Goal: Information Seeking & Learning: Find specific fact

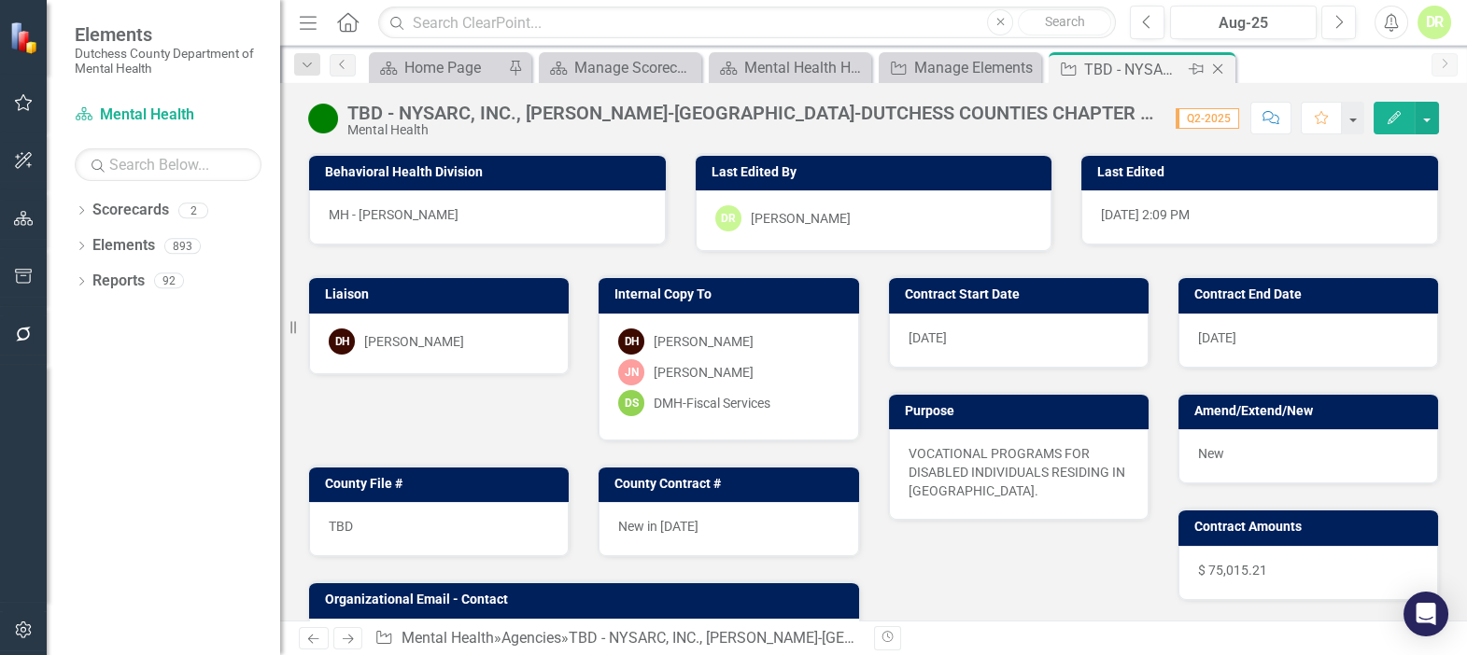
click at [1218, 65] on icon "Close" at bounding box center [1217, 69] width 19 height 15
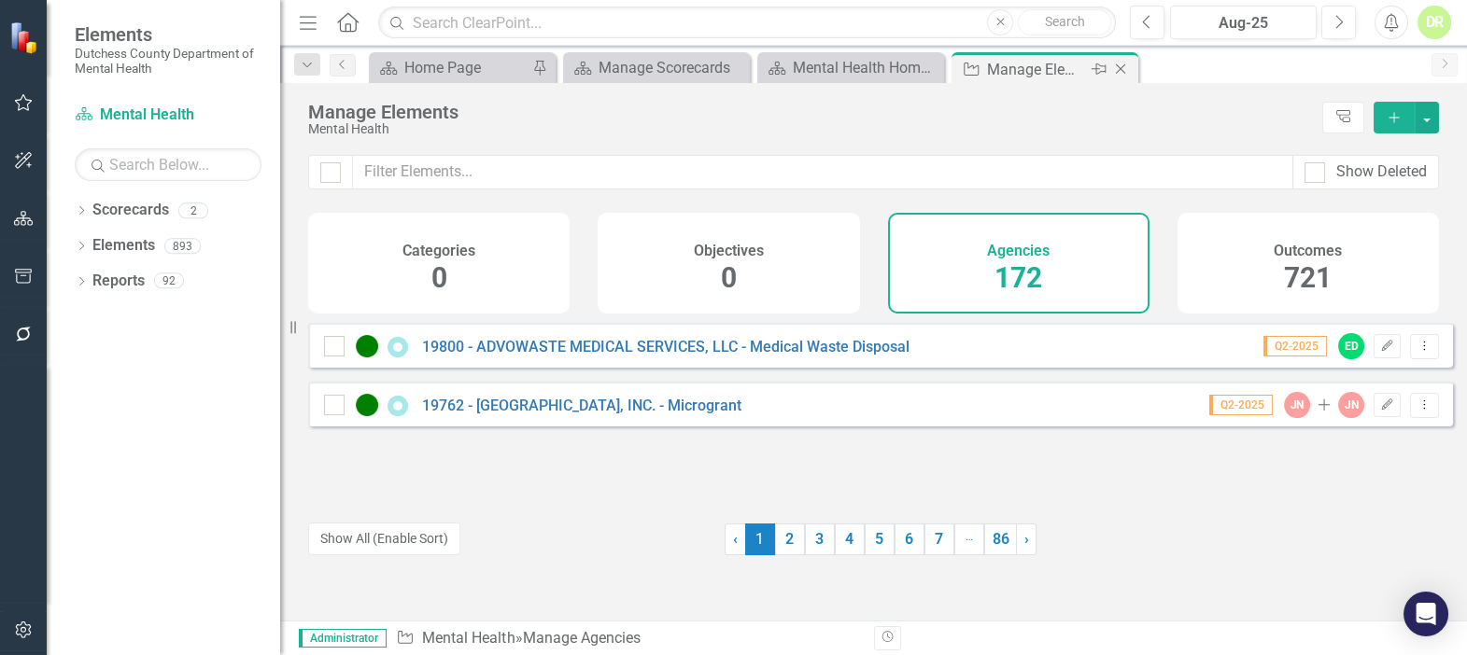
click at [1024, 67] on div "Manage Elements" at bounding box center [1037, 69] width 100 height 23
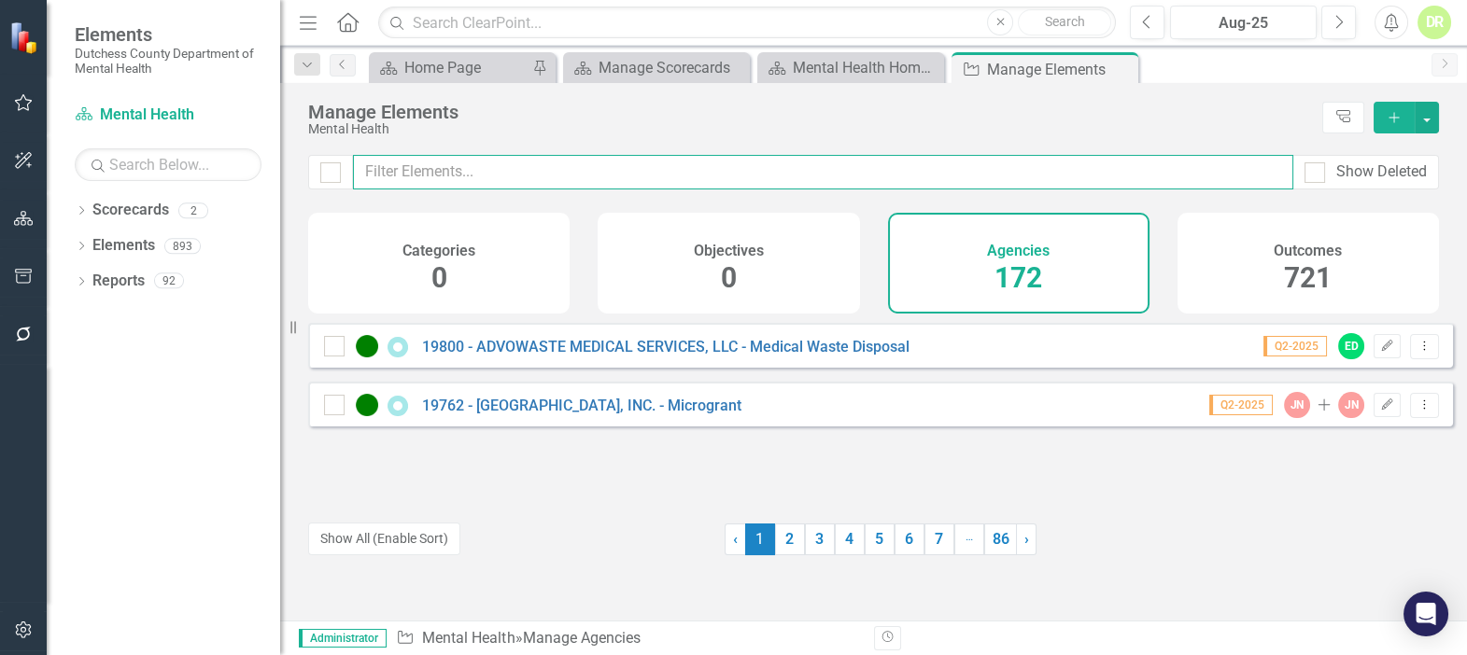
click at [514, 174] on input "text" at bounding box center [823, 172] width 940 height 35
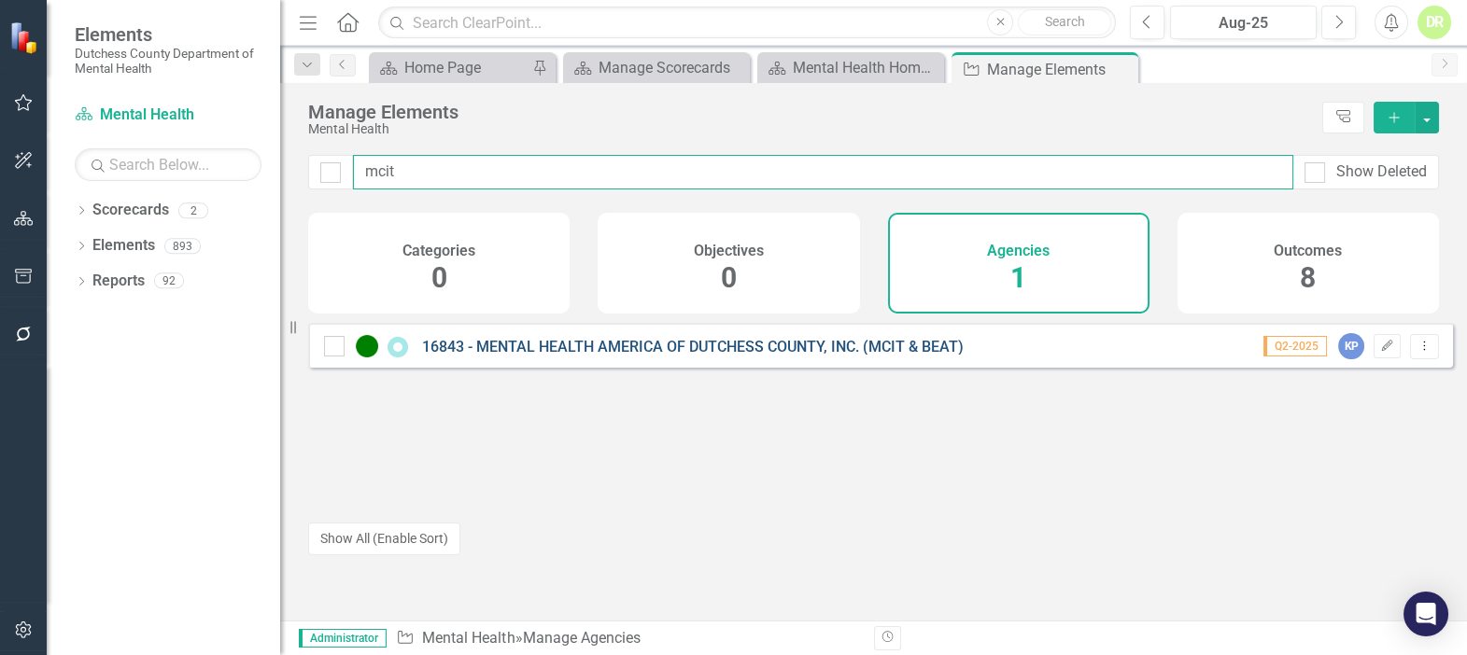
type input "mcit"
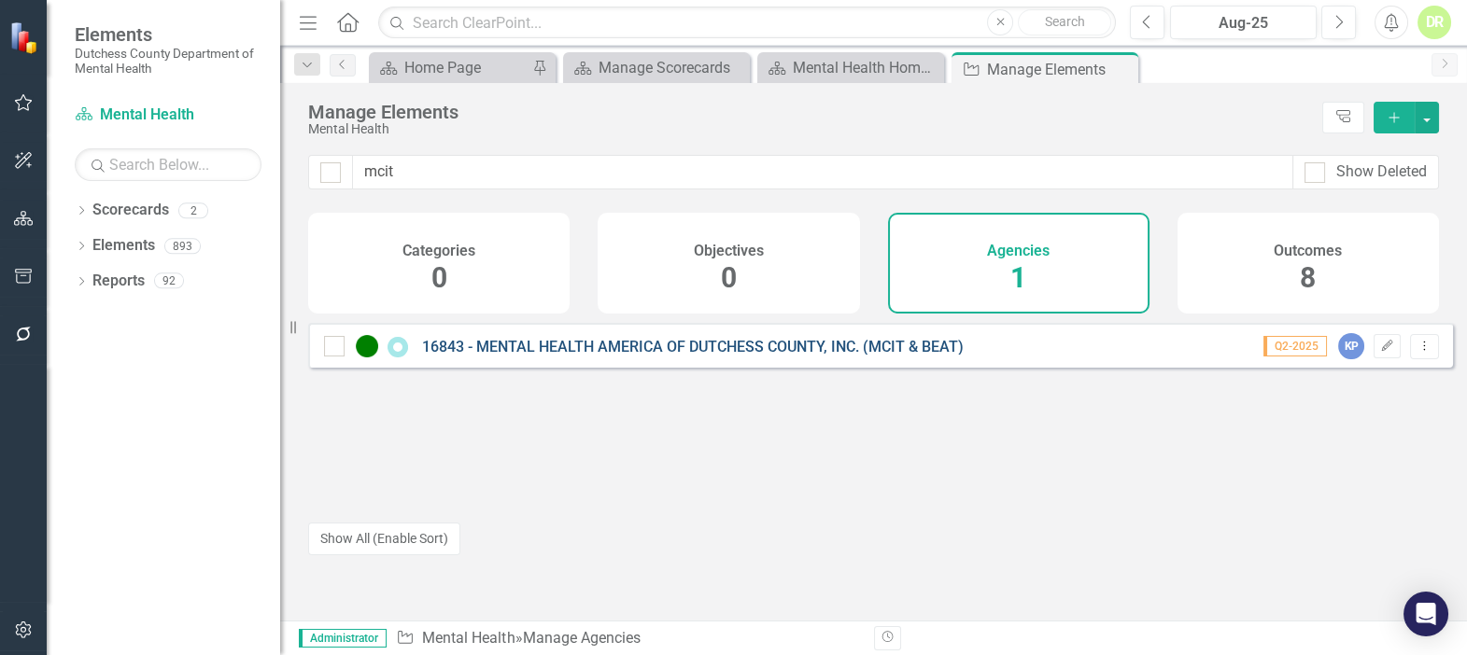
click at [593, 356] on link "16843 - MENTAL HEALTH AMERICA OF DUTCHESS COUNTY, INC. (MCIT & BEAT)" at bounding box center [692, 347] width 541 height 18
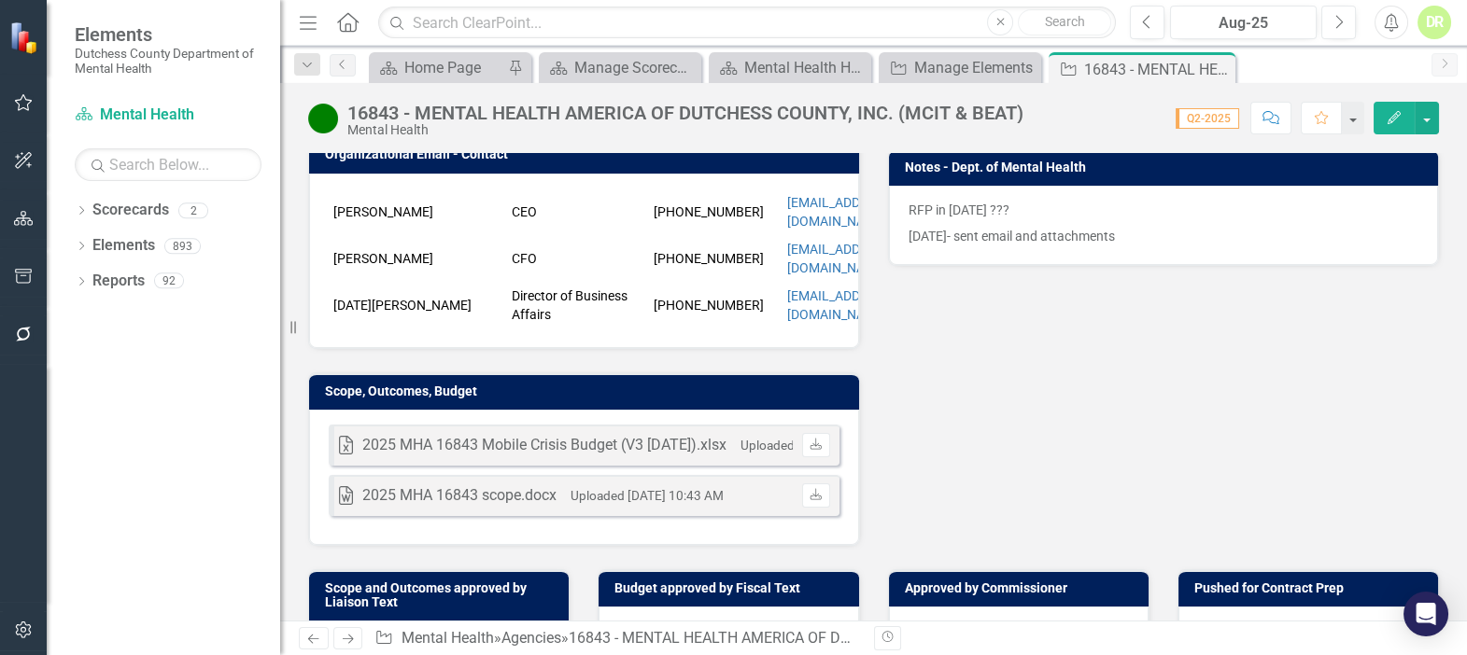
scroll to position [509, 0]
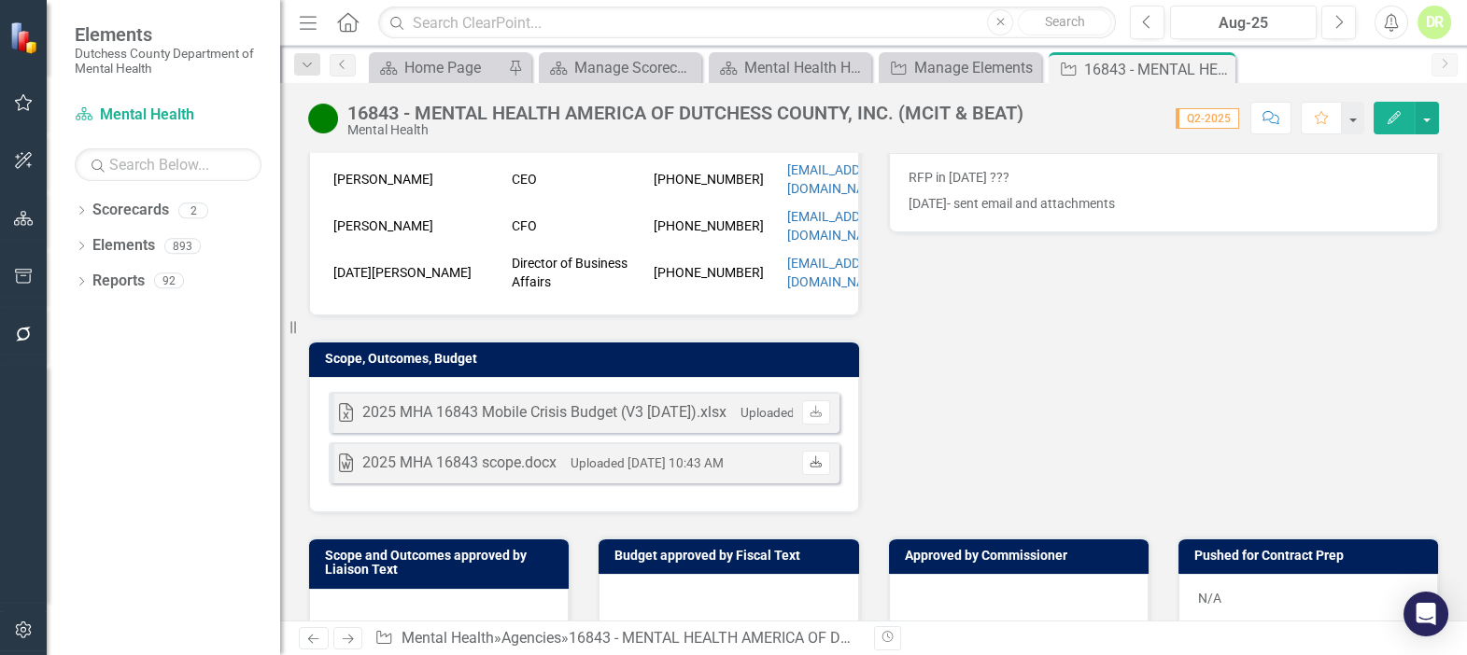
click at [808, 457] on icon "Download" at bounding box center [815, 462] width 14 height 11
click at [1219, 64] on icon "Close" at bounding box center [1217, 69] width 19 height 15
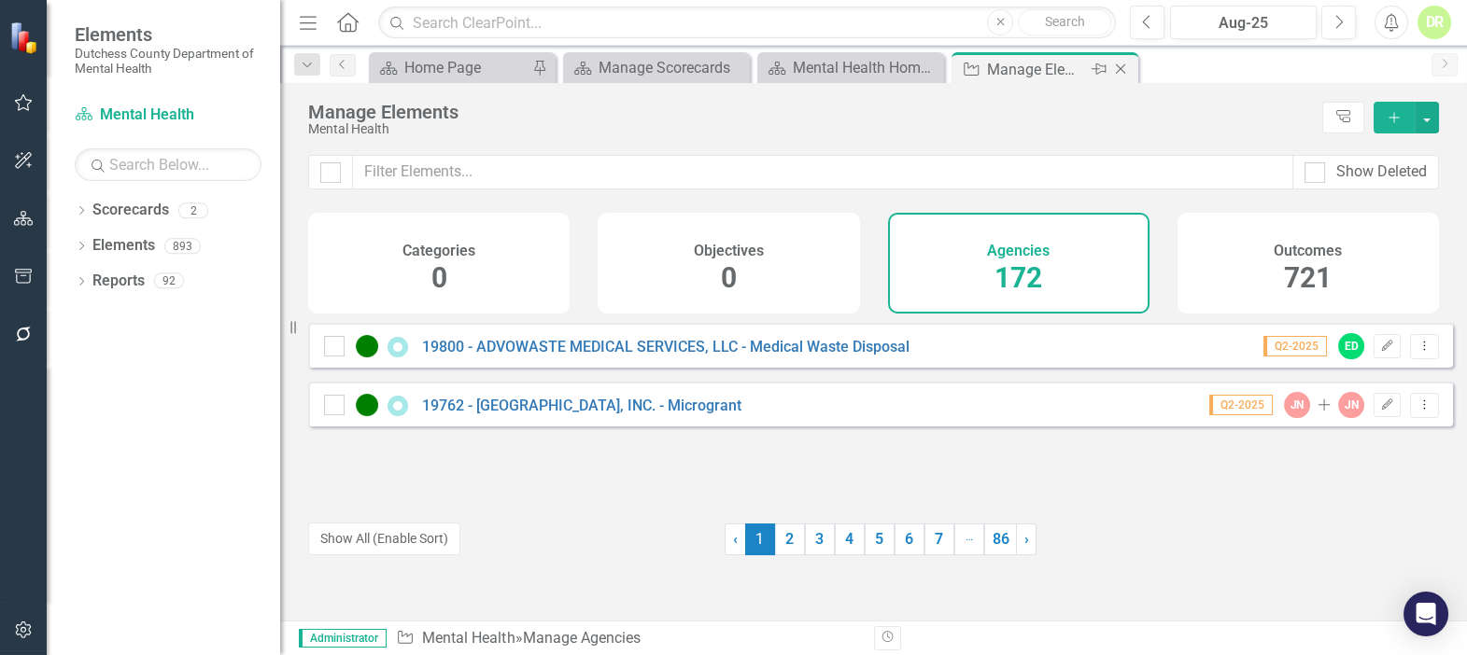
click at [1064, 68] on div "Manage Elements" at bounding box center [1037, 69] width 100 height 23
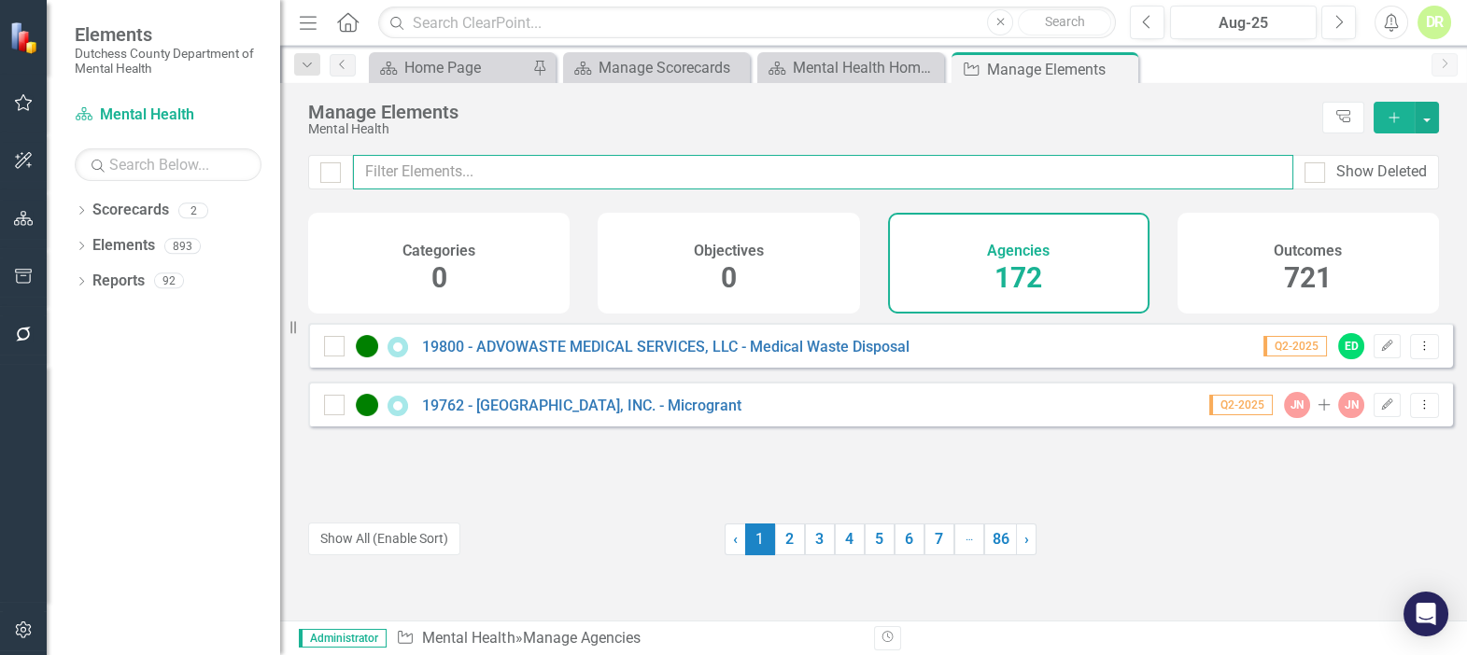
click at [708, 162] on input "text" at bounding box center [823, 172] width 940 height 35
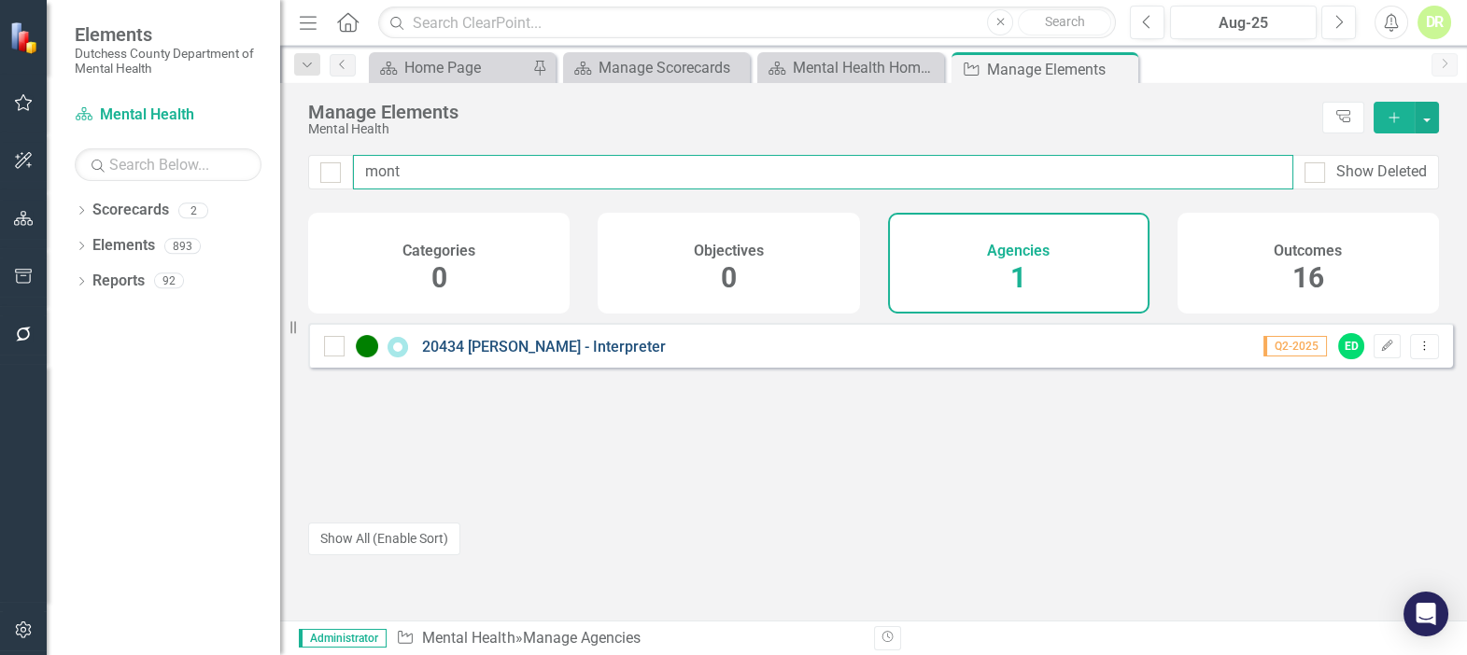
type input "mont"
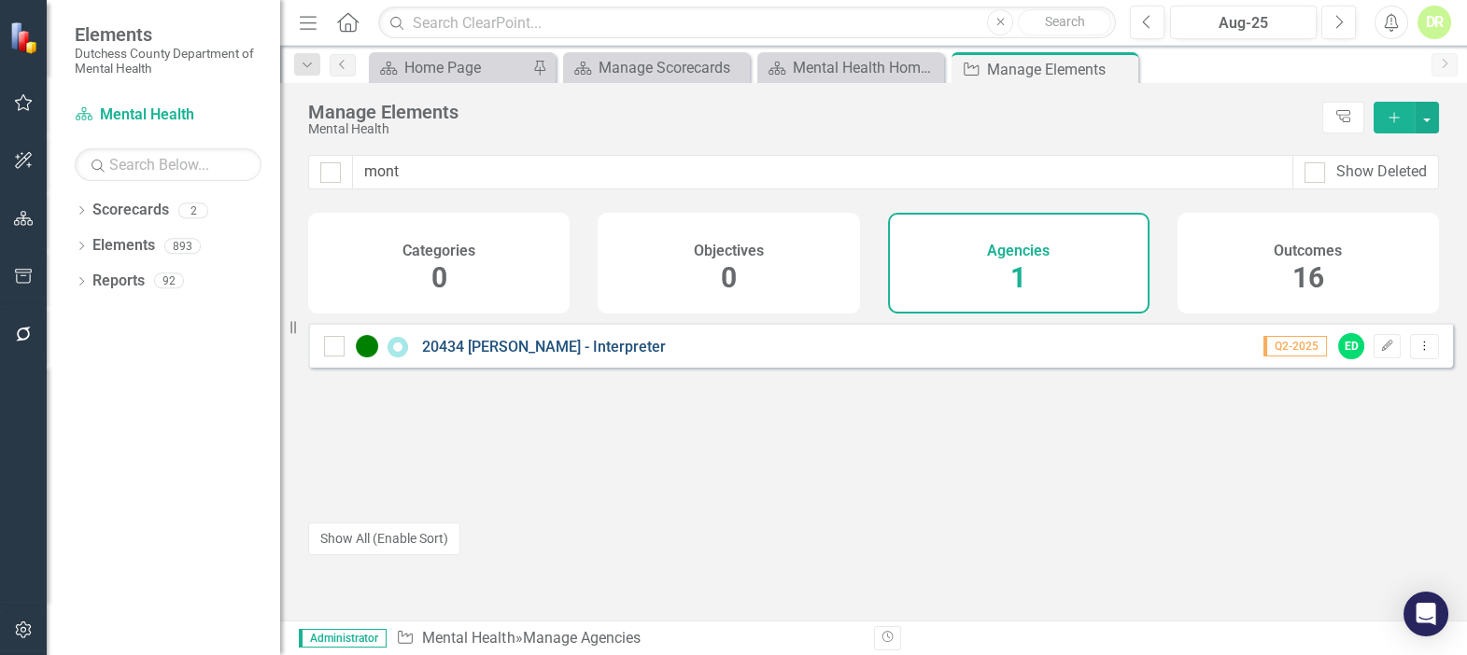
click at [507, 356] on link "20434 [PERSON_NAME] - Interpreter" at bounding box center [544, 347] width 244 height 18
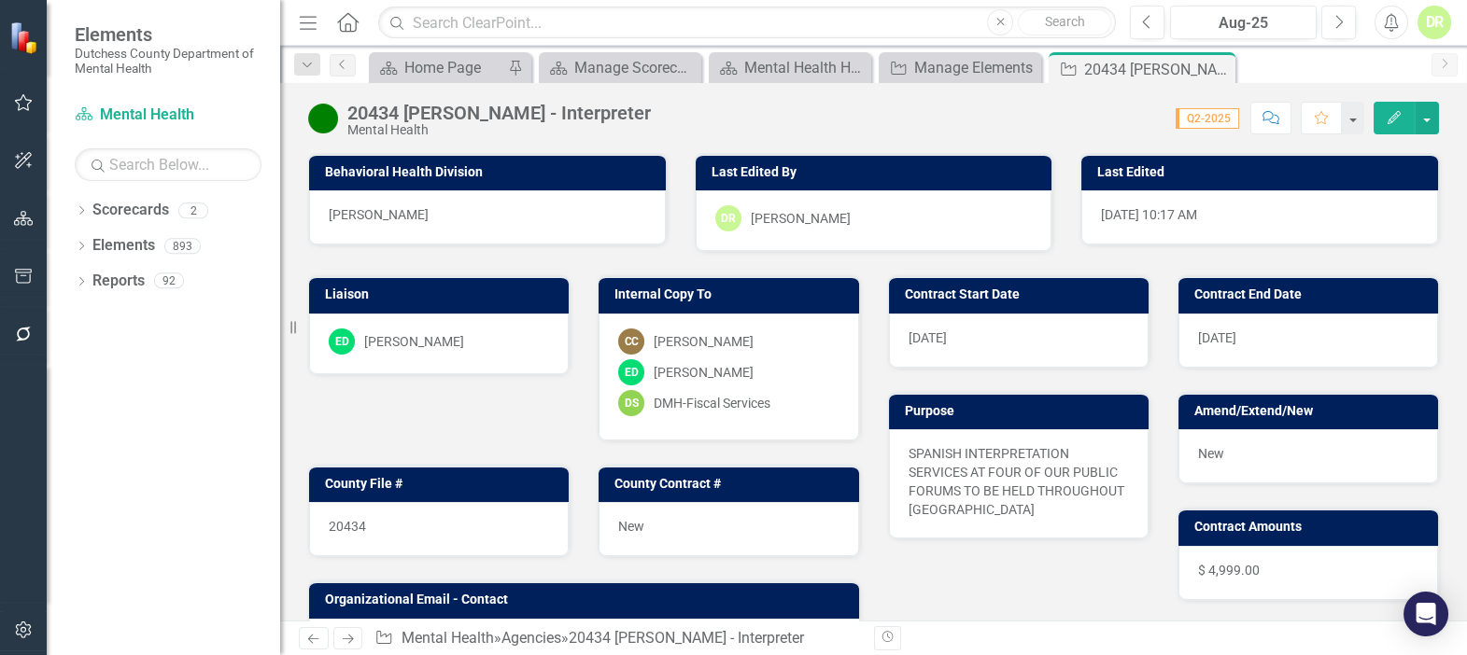
click at [1272, 115] on icon "button" at bounding box center [1270, 117] width 17 height 13
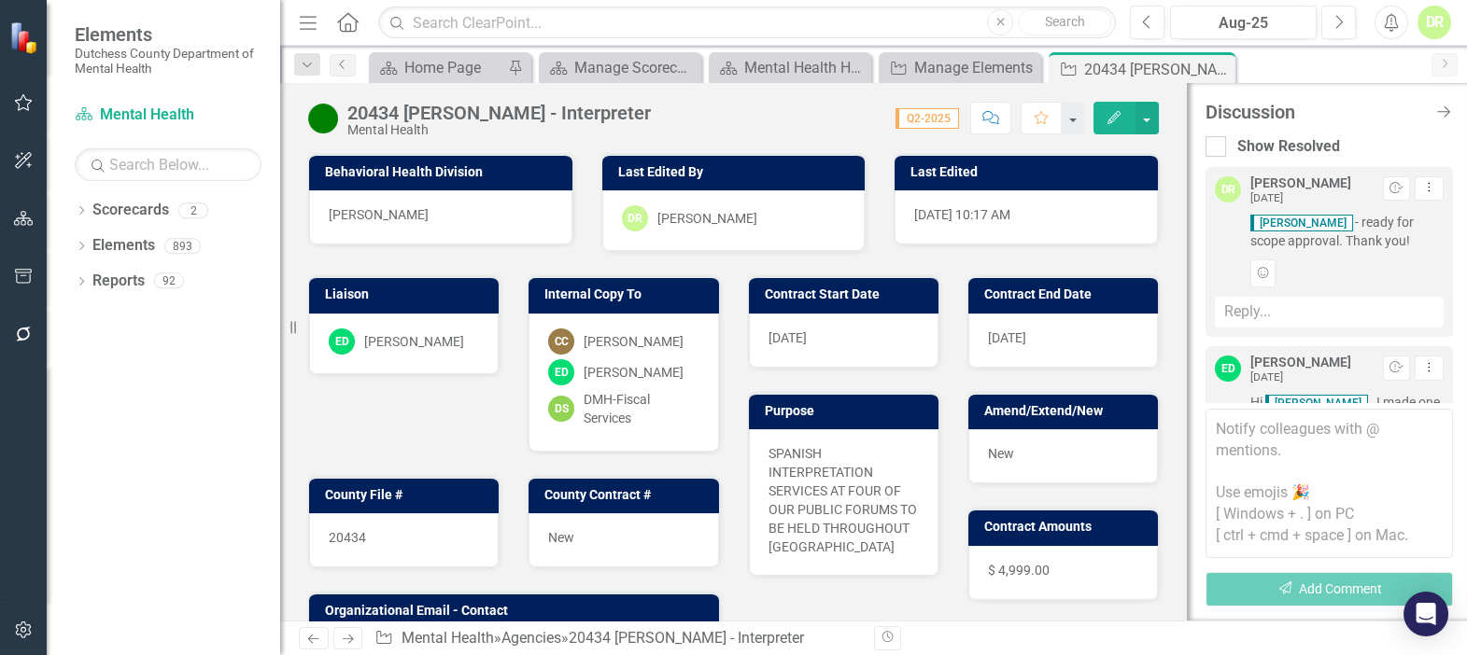
scroll to position [574, 0]
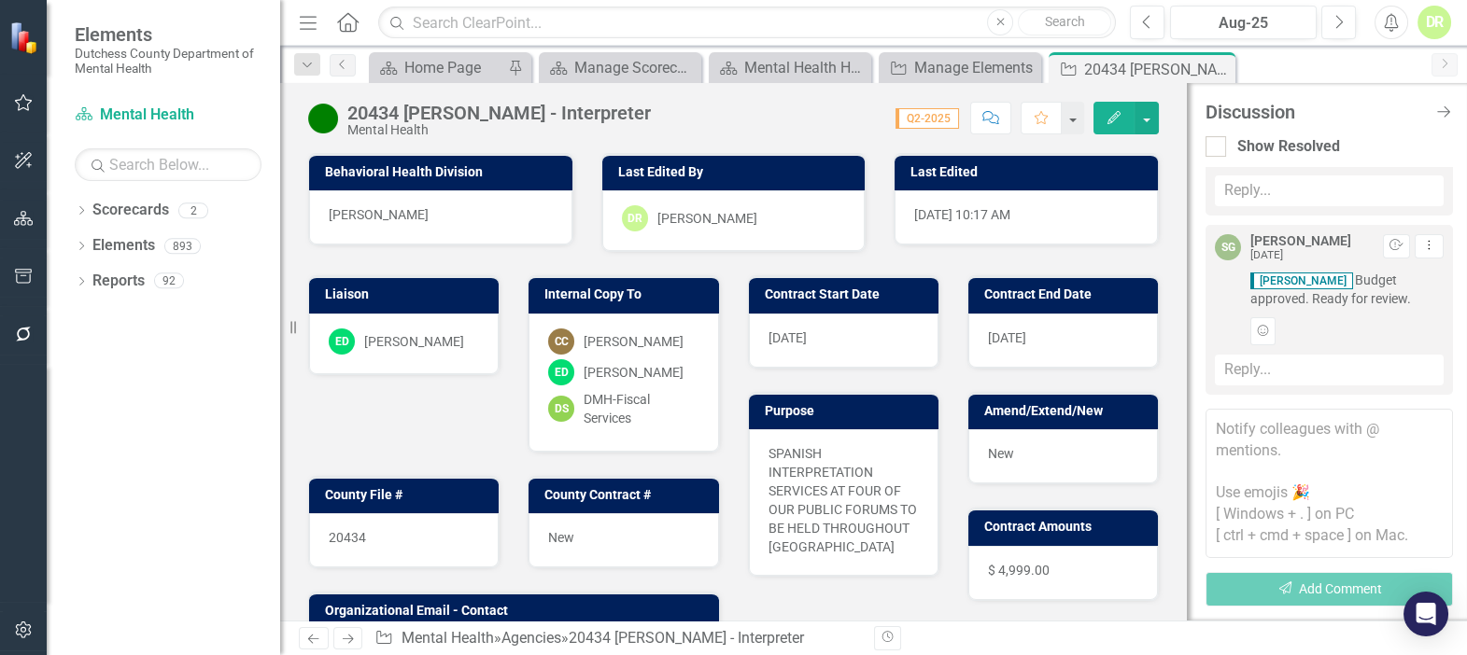
click at [1219, 425] on textarea at bounding box center [1328, 483] width 247 height 149
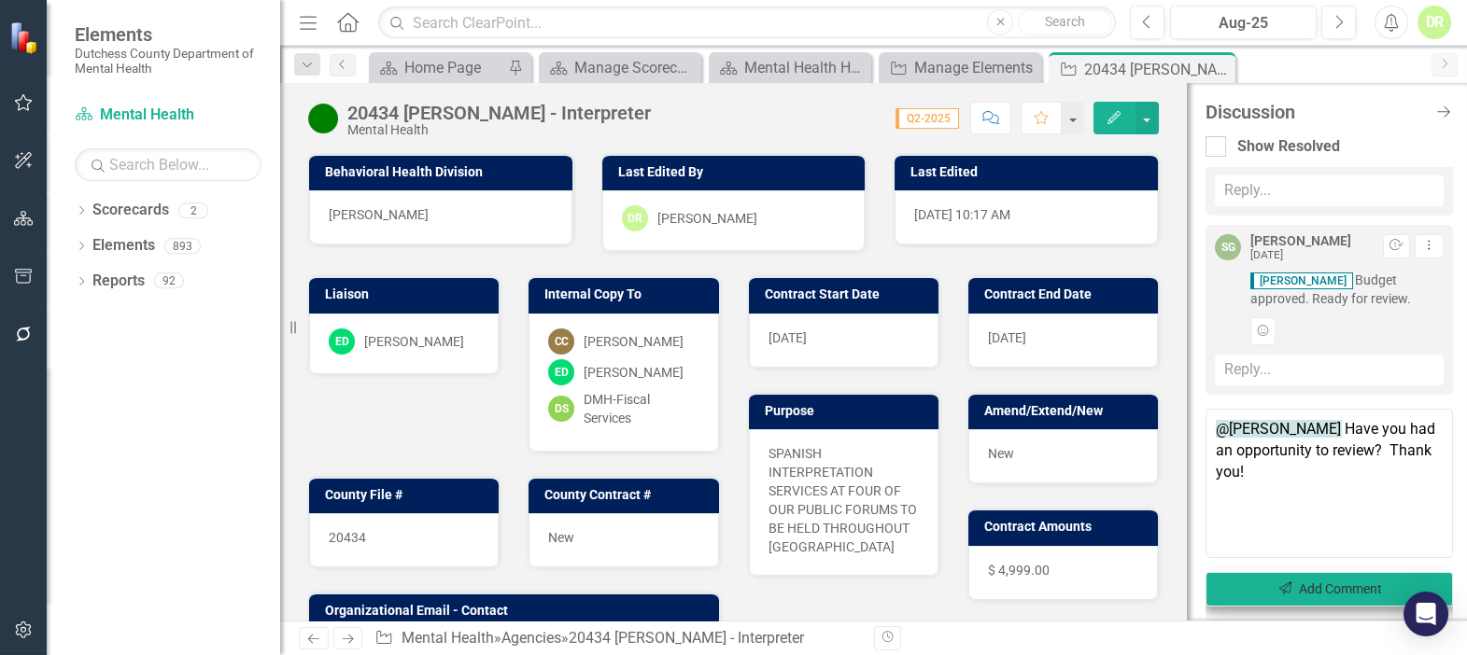
type textarea "@[PERSON_NAME] Have you had an opportunity to review? Thank you!"
click at [1329, 588] on button "Send Add Comment" at bounding box center [1328, 589] width 247 height 35
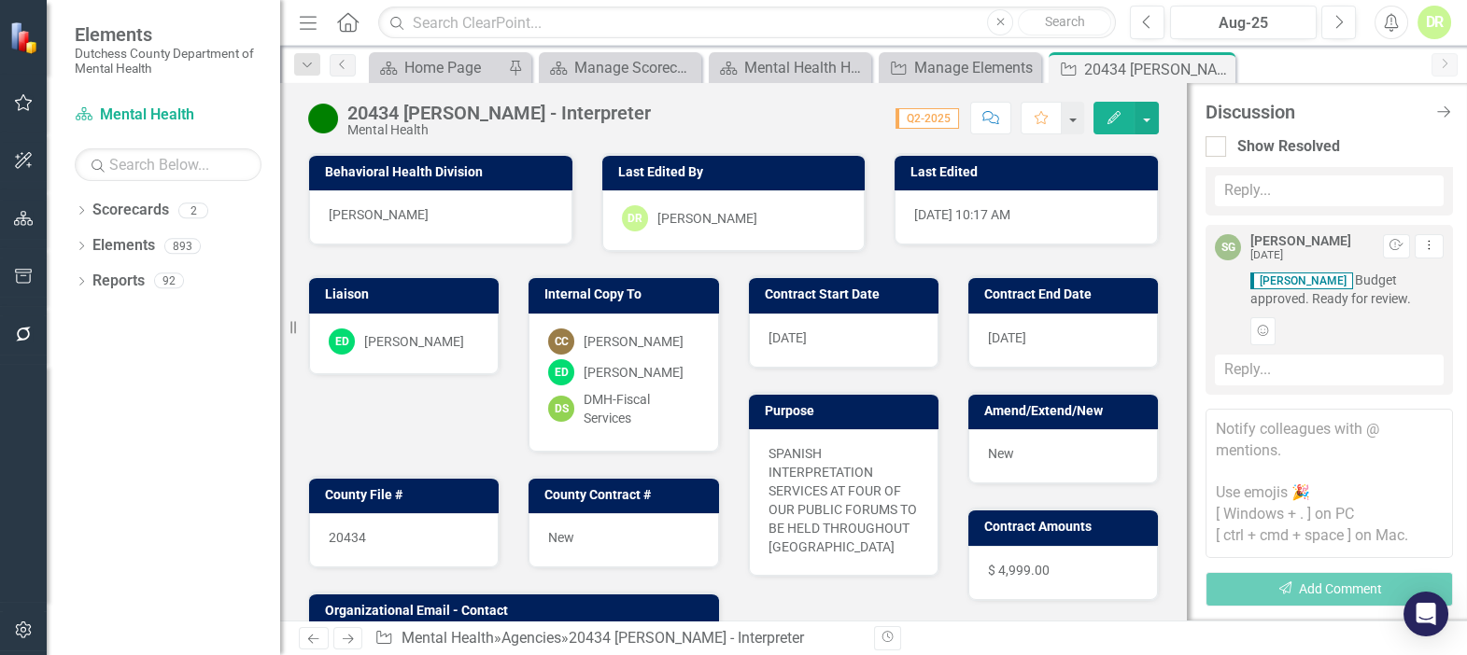
scroll to position [773, 0]
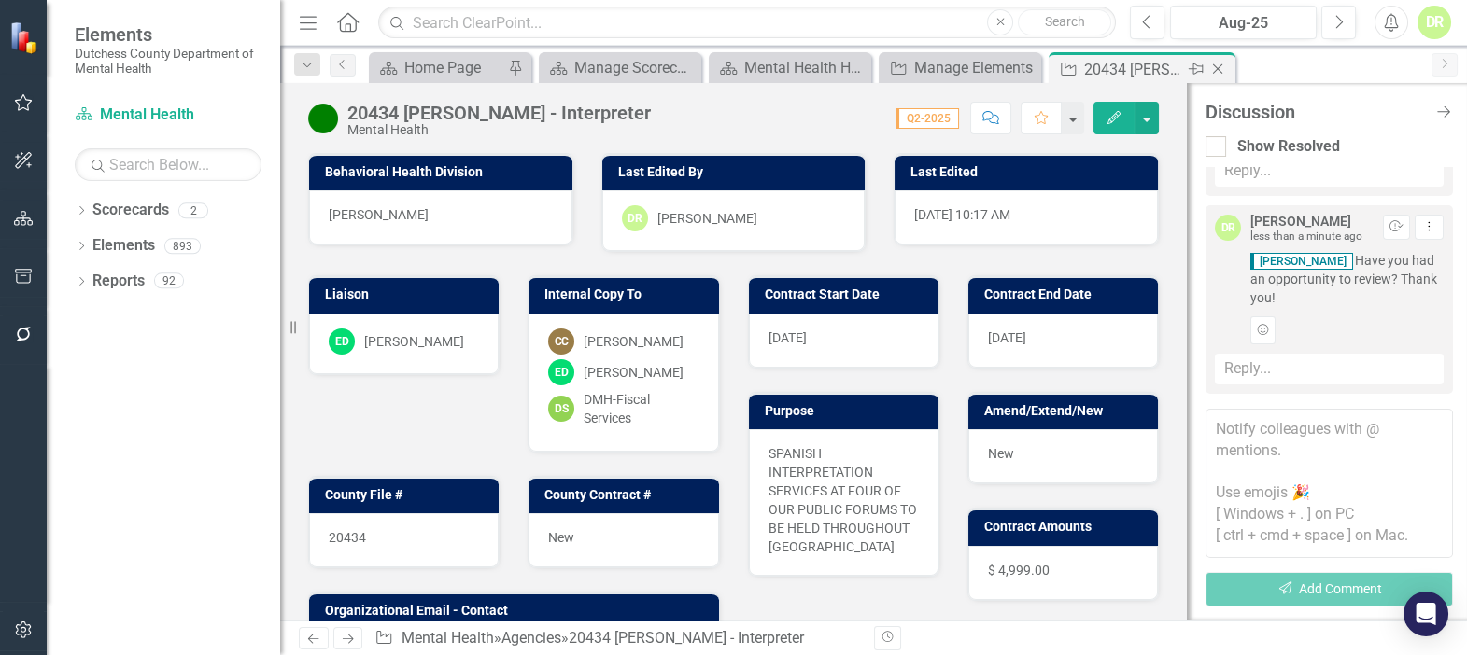
click at [1222, 66] on icon "Close" at bounding box center [1217, 69] width 19 height 15
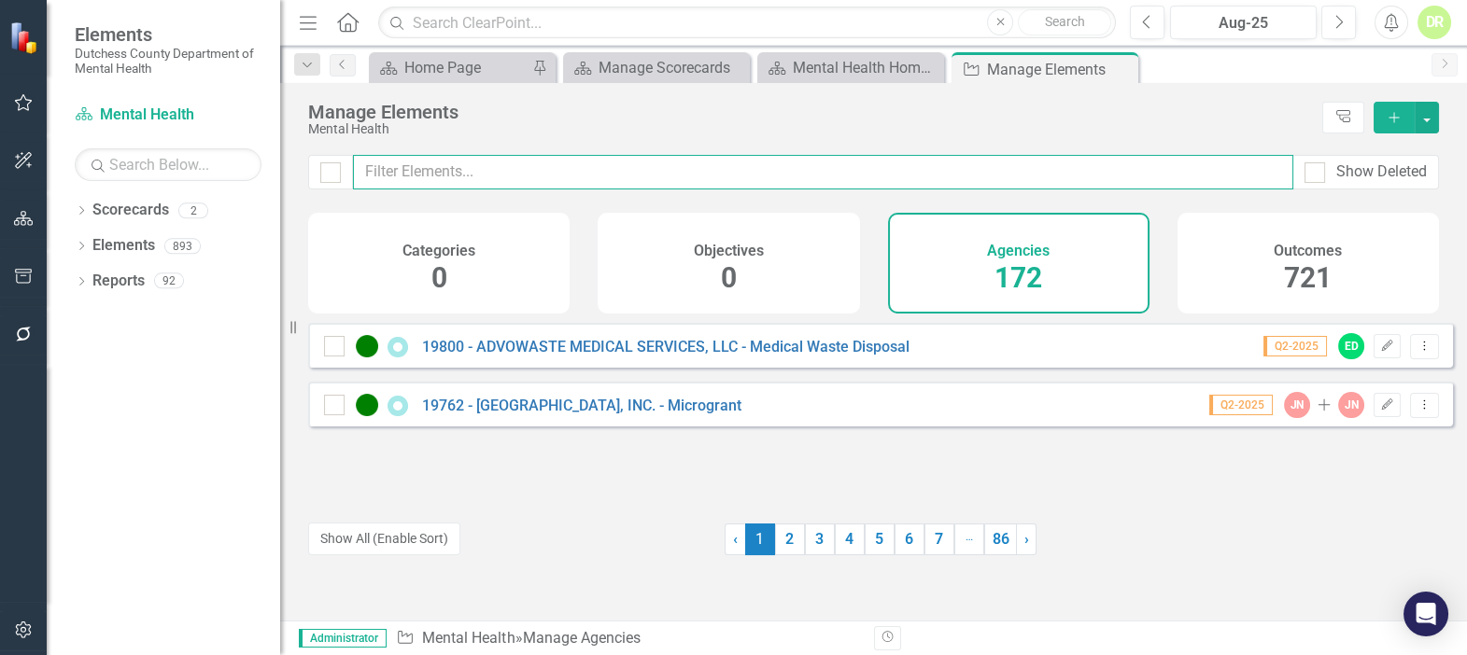
click at [525, 177] on input "text" at bounding box center [823, 172] width 940 height 35
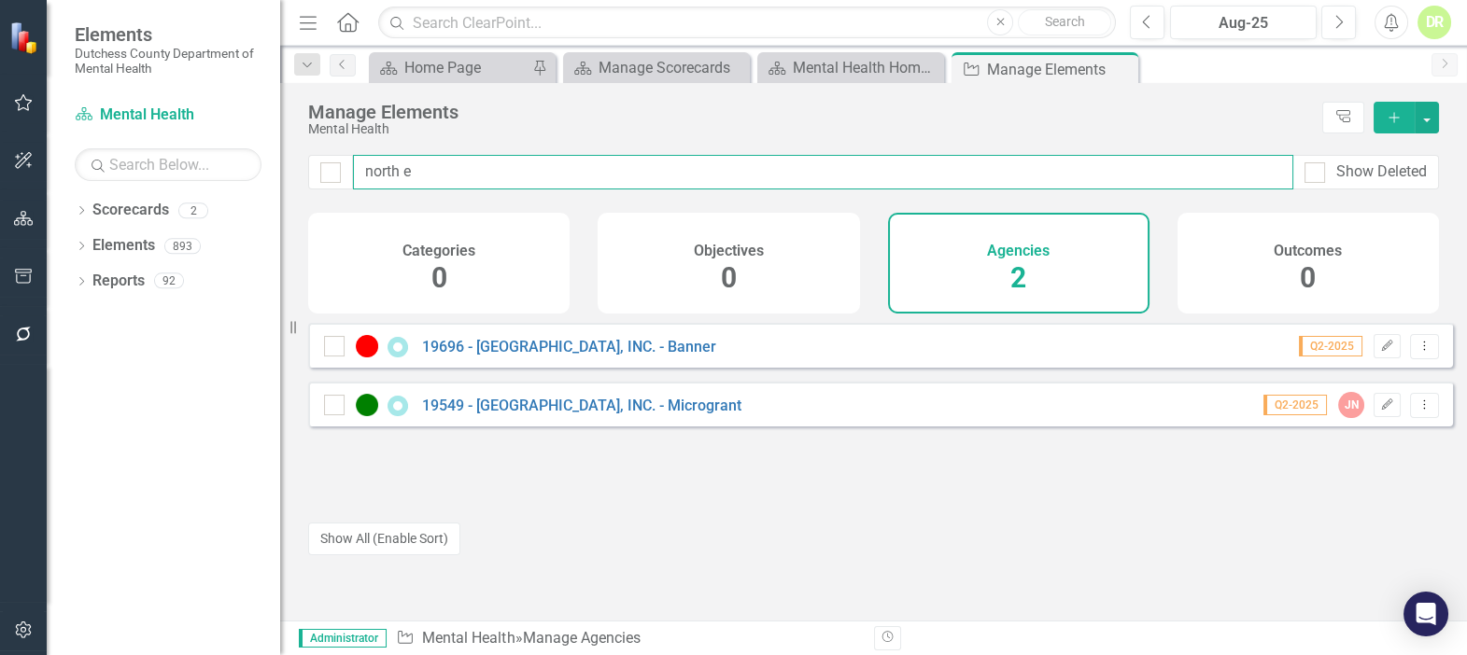
type input "north e"
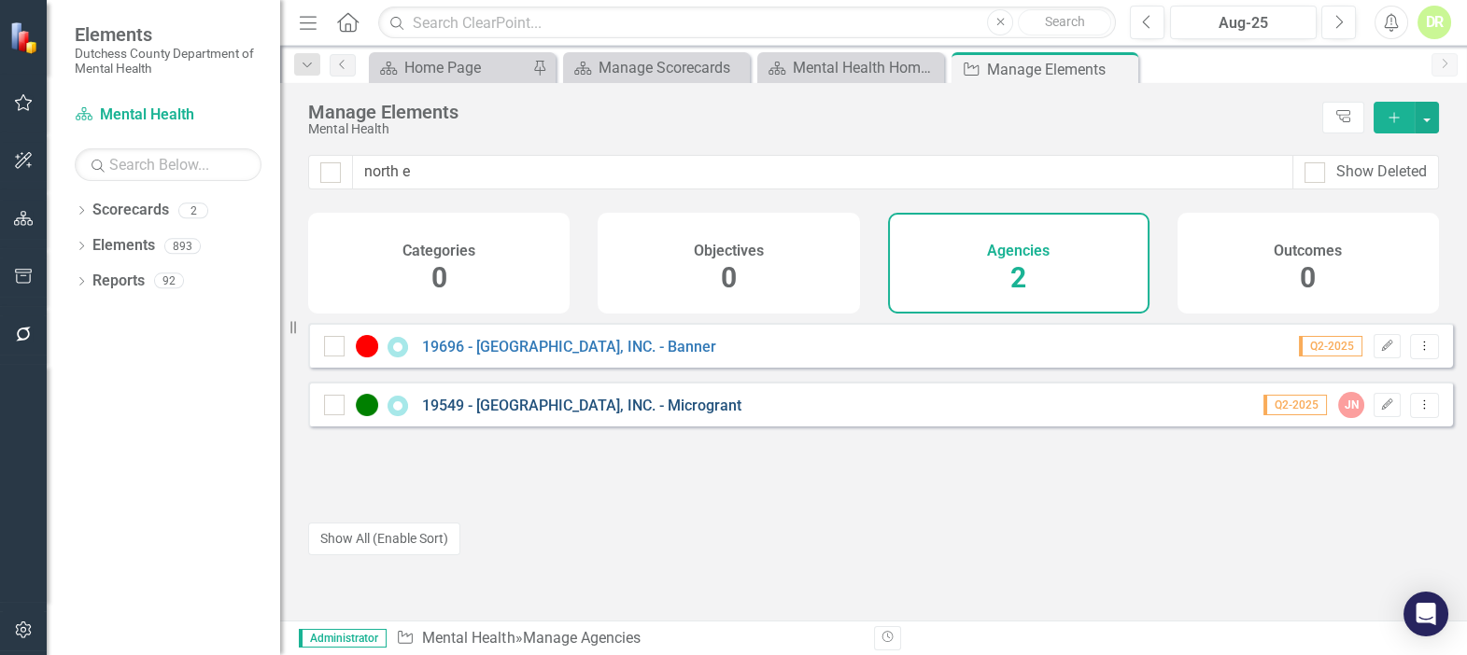
click at [548, 414] on link "19549 - [GEOGRAPHIC_DATA], INC. - Microgrant" at bounding box center [581, 406] width 319 height 18
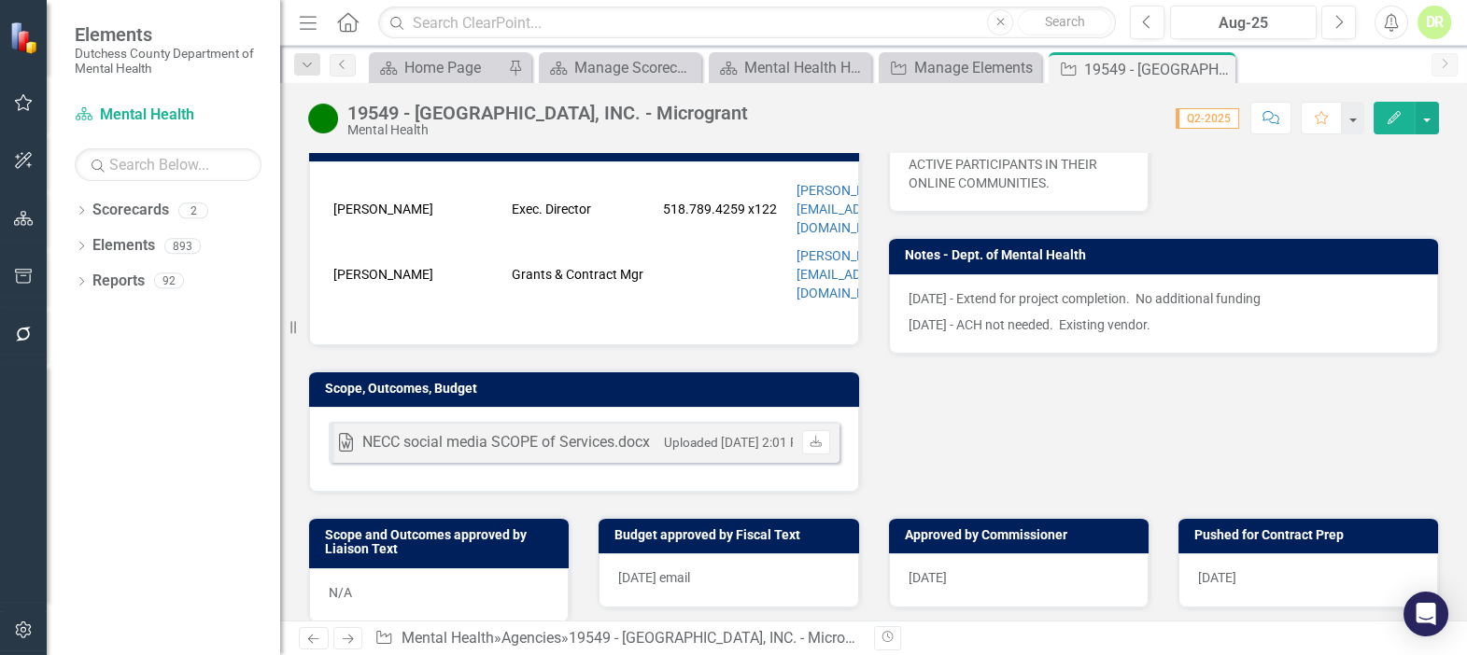
scroll to position [509, 0]
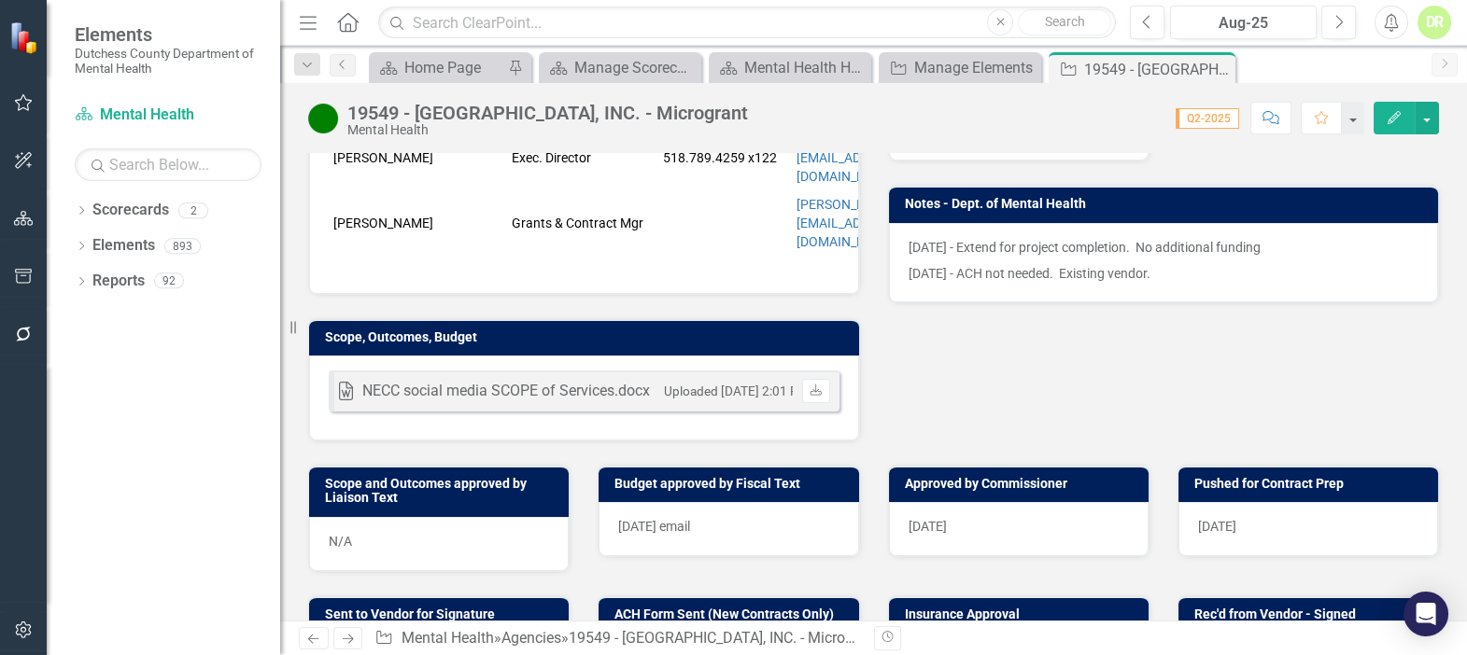
drag, startPoint x: 1220, startPoint y: 66, endPoint x: 927, endPoint y: 103, distance: 295.4
click at [1204, 69] on div "Agency 19549 - [GEOGRAPHIC_DATA], INC. - Microgrant Pin Close" at bounding box center [1141, 69] width 177 height 23
click at [1221, 68] on icon "Close" at bounding box center [1217, 69] width 19 height 15
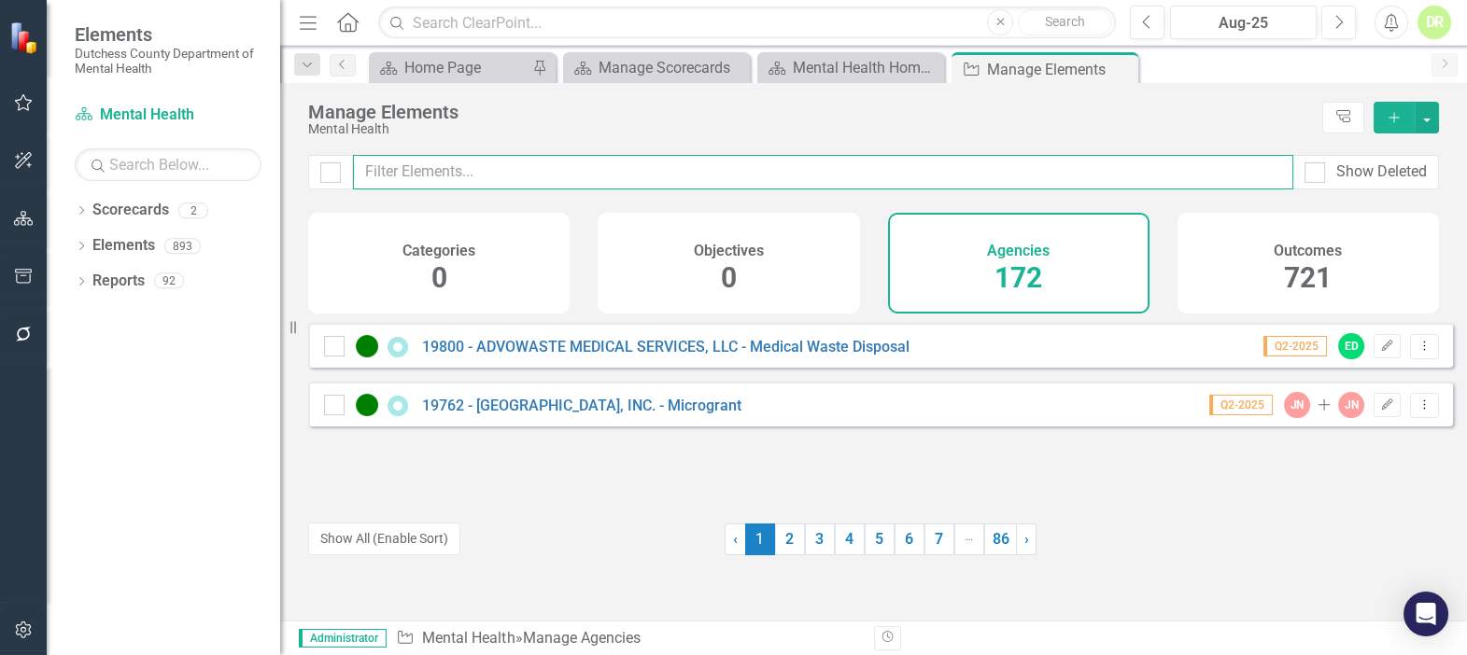
click at [520, 167] on input "text" at bounding box center [823, 172] width 940 height 35
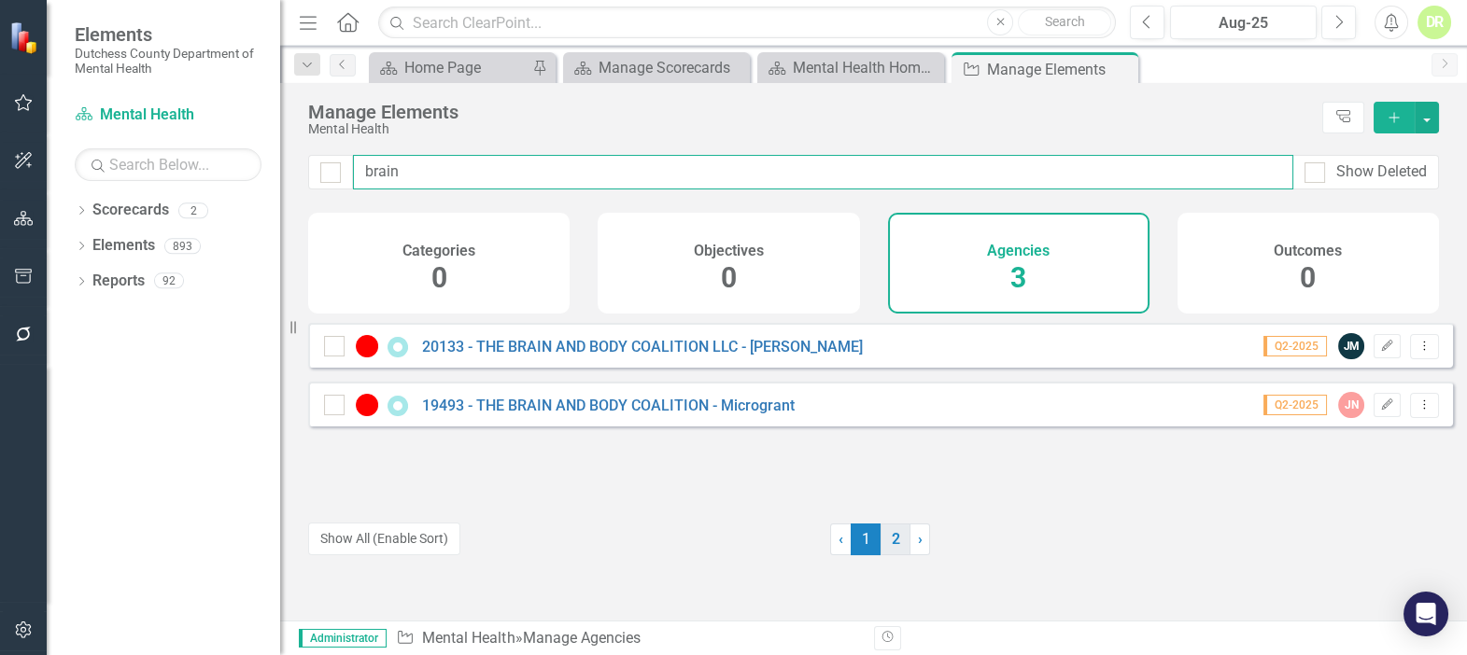
type input "brain"
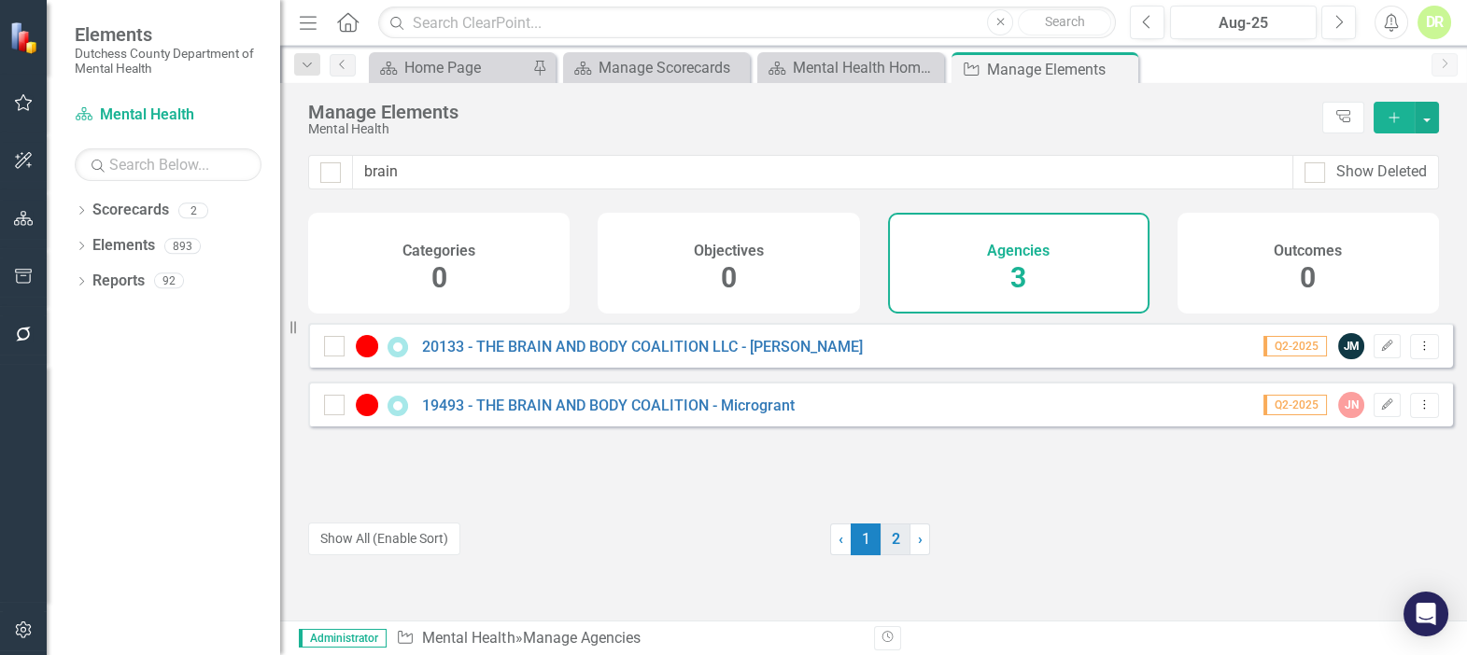
click at [889, 542] on link "2" at bounding box center [895, 540] width 30 height 32
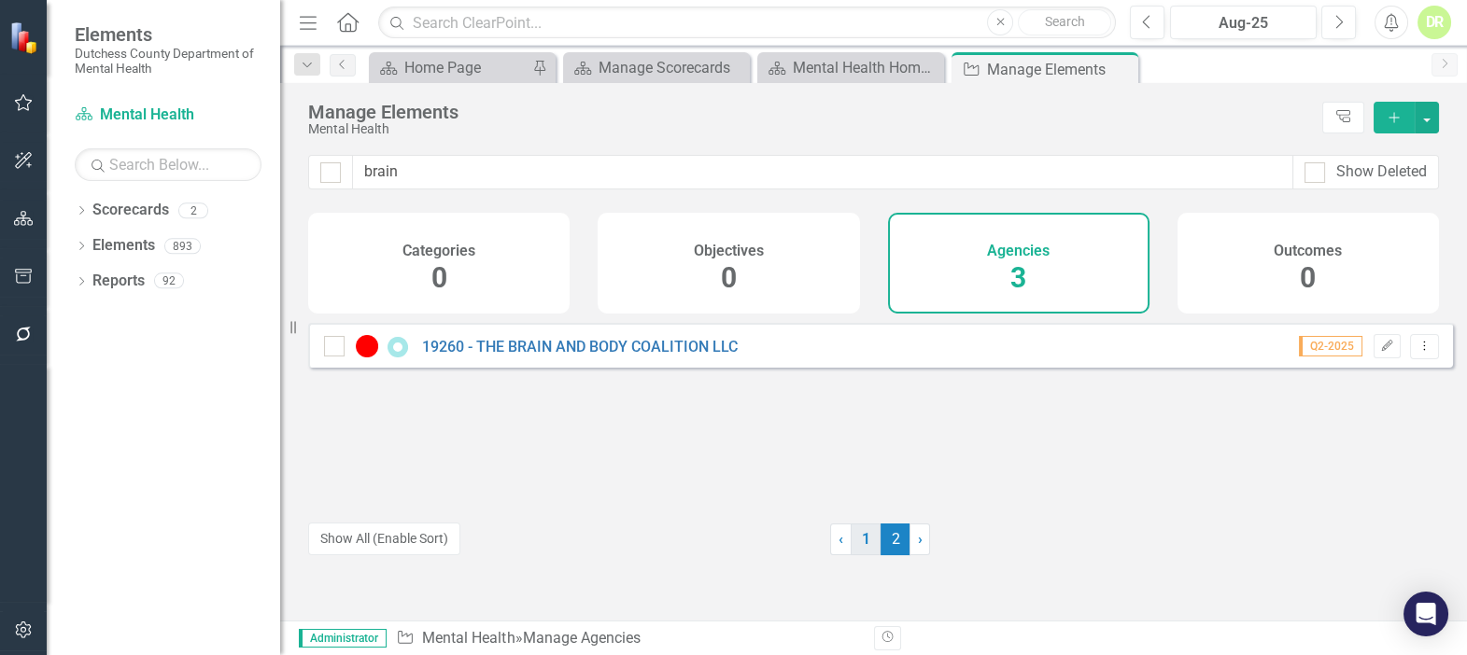
click at [857, 538] on link "1" at bounding box center [865, 540] width 30 height 32
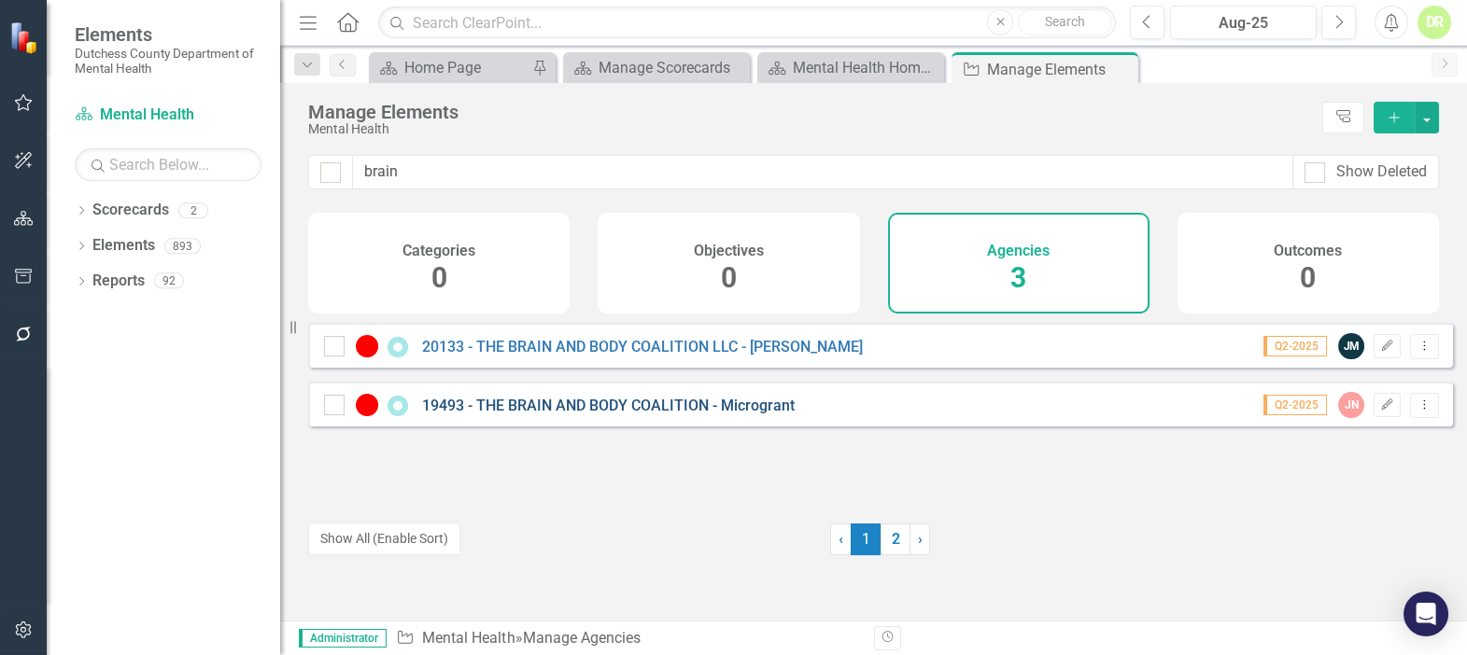
click at [680, 414] on link "19493 - THE BRAIN AND BODY COALITION - Microgrant" at bounding box center [608, 406] width 372 height 18
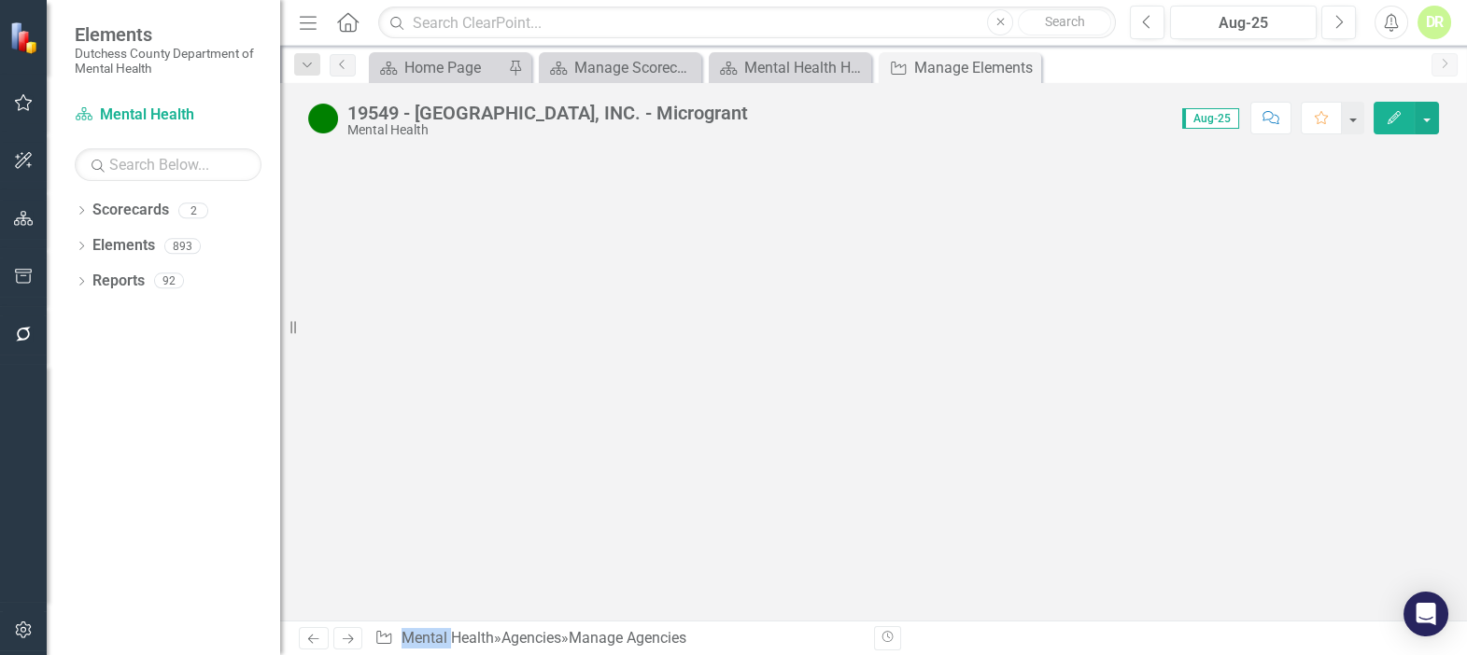
click at [680, 414] on div at bounding box center [873, 387] width 1187 height 468
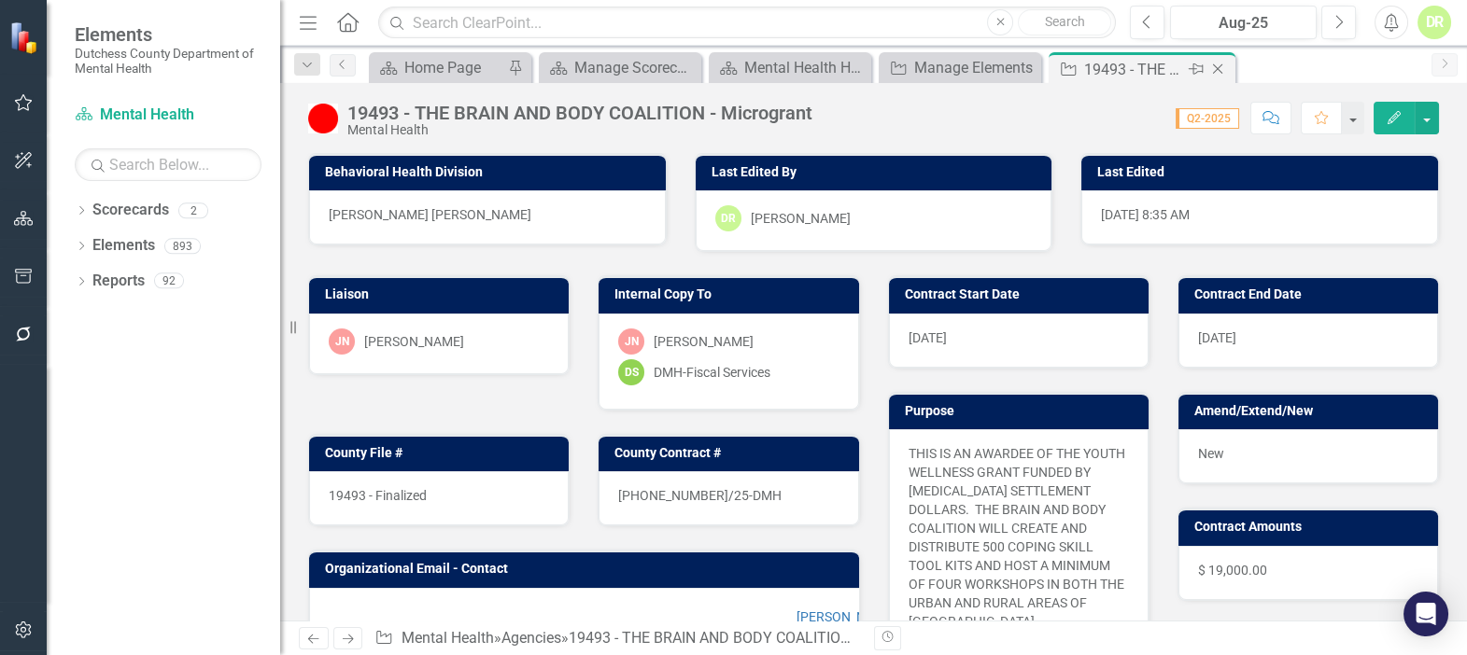
click at [1214, 66] on icon "Close" at bounding box center [1217, 69] width 19 height 15
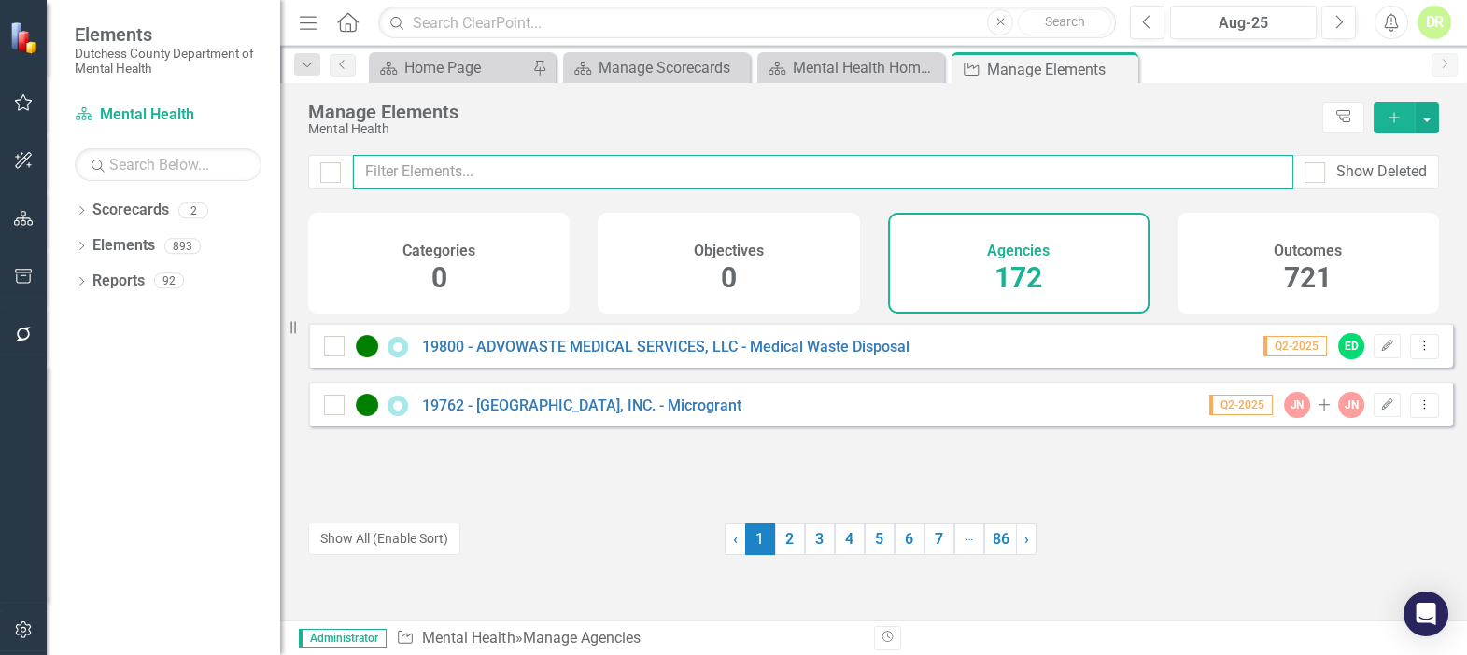
click at [432, 161] on input "text" at bounding box center [823, 172] width 940 height 35
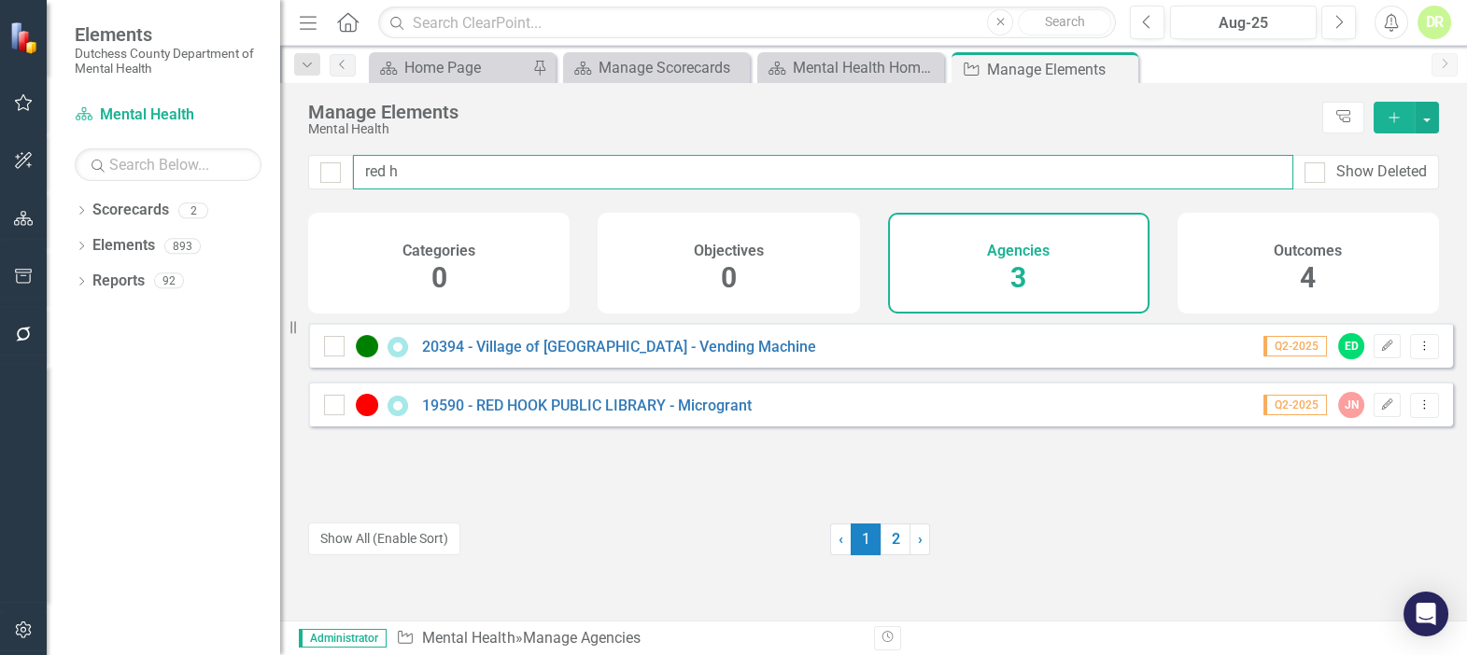
type input "red h"
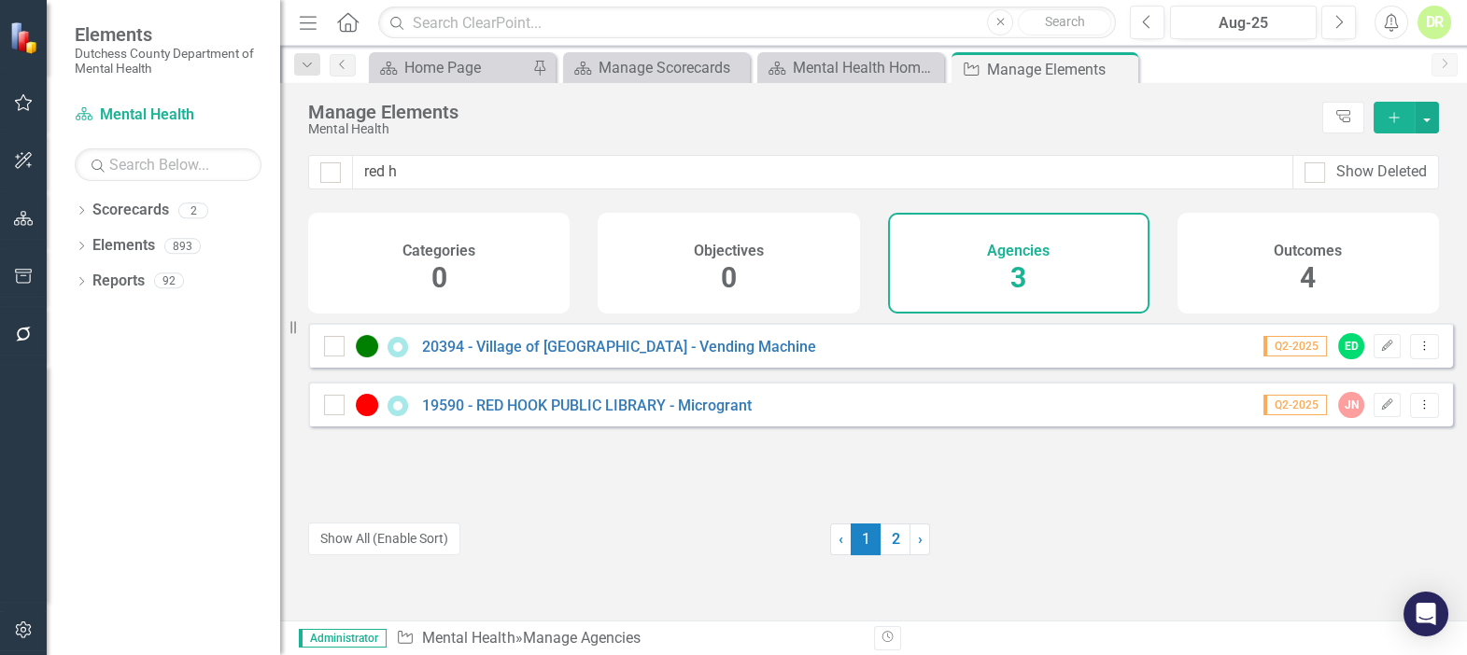
click at [1423, 32] on div "DR" at bounding box center [1434, 23] width 34 height 34
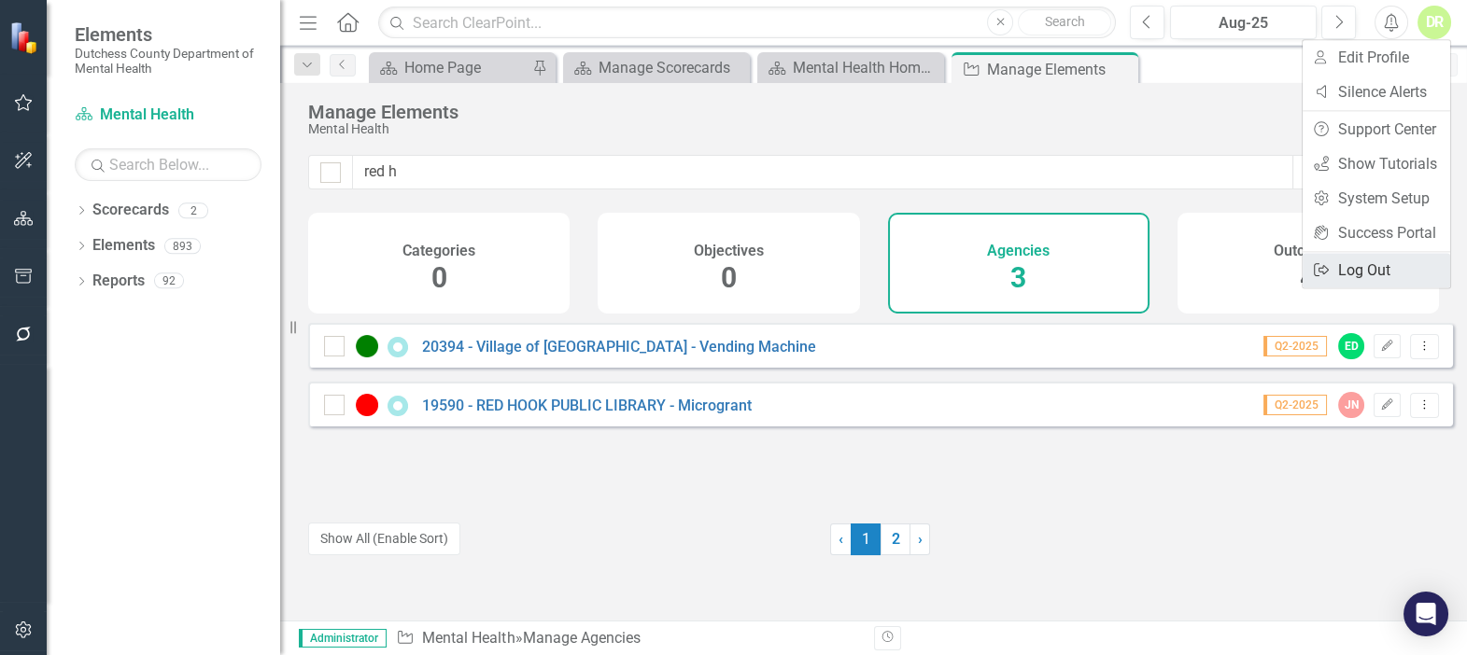
click at [1373, 260] on link "Logout Log Out" at bounding box center [1375, 270] width 147 height 35
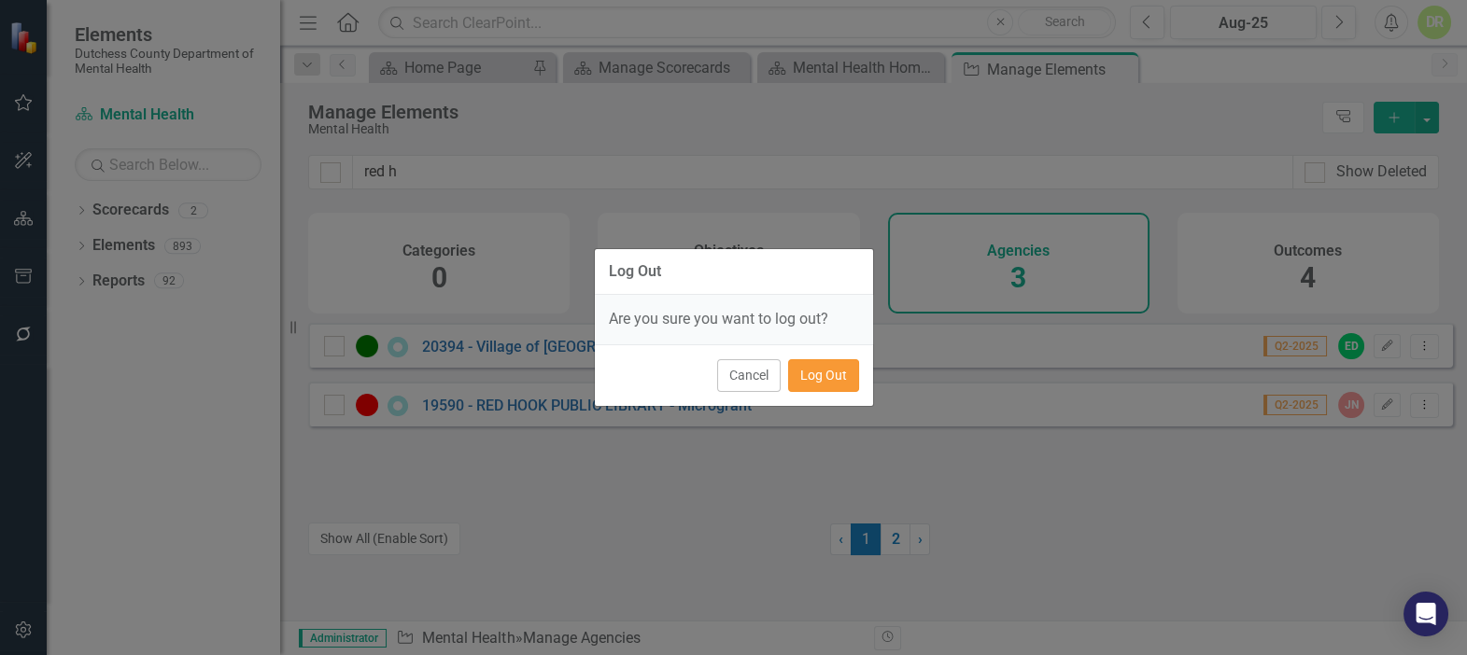
click at [802, 371] on button "Log Out" at bounding box center [823, 375] width 71 height 33
